Goal: Task Accomplishment & Management: Use online tool/utility

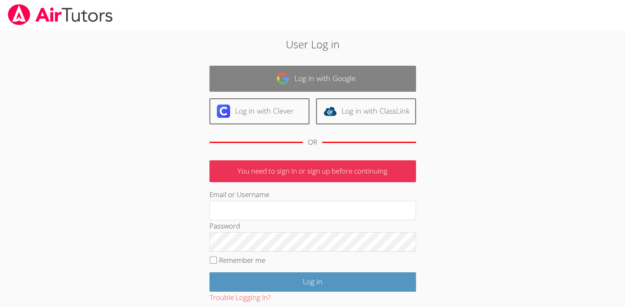
click at [222, 89] on link "Log in with Google" at bounding box center [312, 79] width 207 height 26
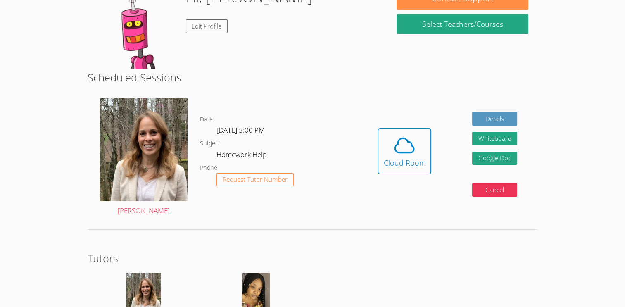
scroll to position [197, 0]
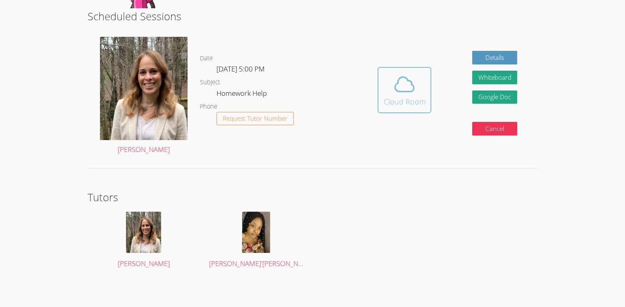
click at [416, 83] on span at bounding box center [404, 84] width 42 height 23
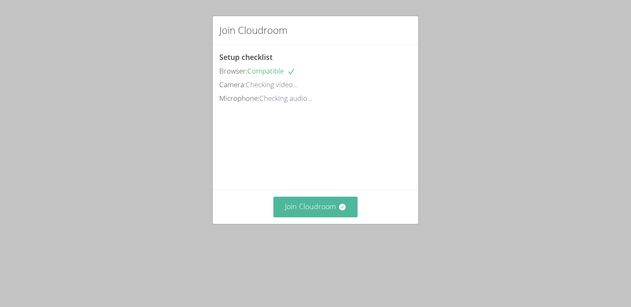
click at [303, 217] on button "Join Cloudroom" at bounding box center [315, 207] width 85 height 20
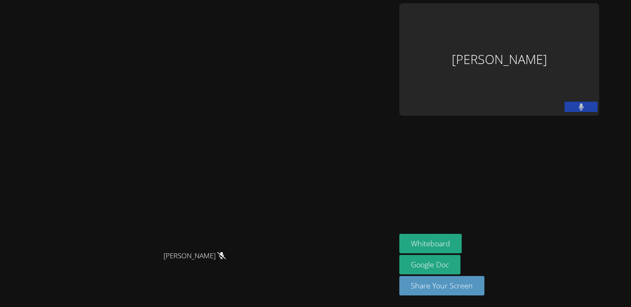
click at [597, 102] on button at bounding box center [581, 107] width 33 height 10
click at [593, 102] on button at bounding box center [581, 107] width 33 height 10
click at [518, 64] on div "[PERSON_NAME]" at bounding box center [499, 59] width 200 height 112
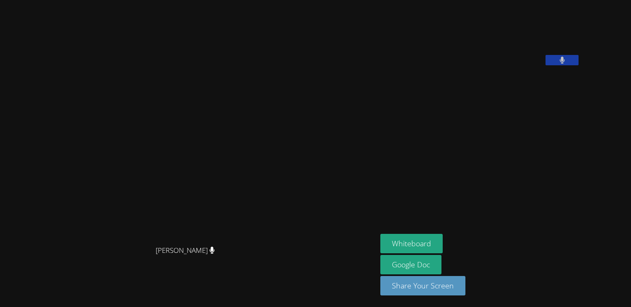
click at [377, 195] on main "[PERSON_NAME] [PERSON_NAME]" at bounding box center [188, 153] width 377 height 307
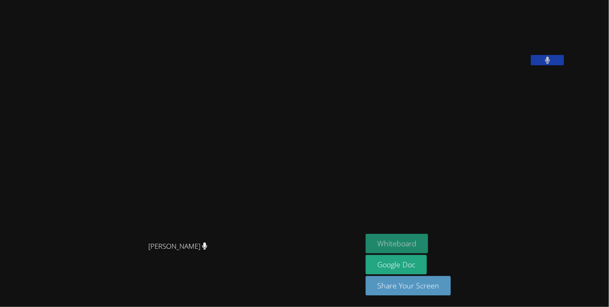
click at [428, 242] on button "Whiteboard" at bounding box center [397, 243] width 62 height 19
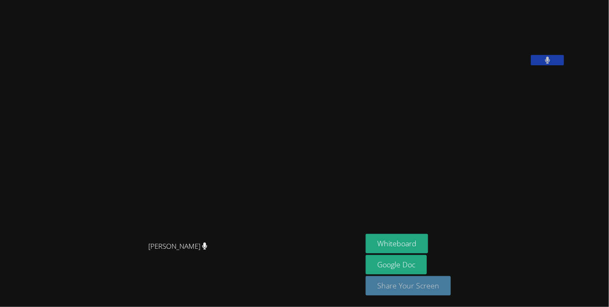
click at [438, 284] on button "Share Your Screen" at bounding box center [408, 285] width 85 height 19
